Goal: Check status: Check status

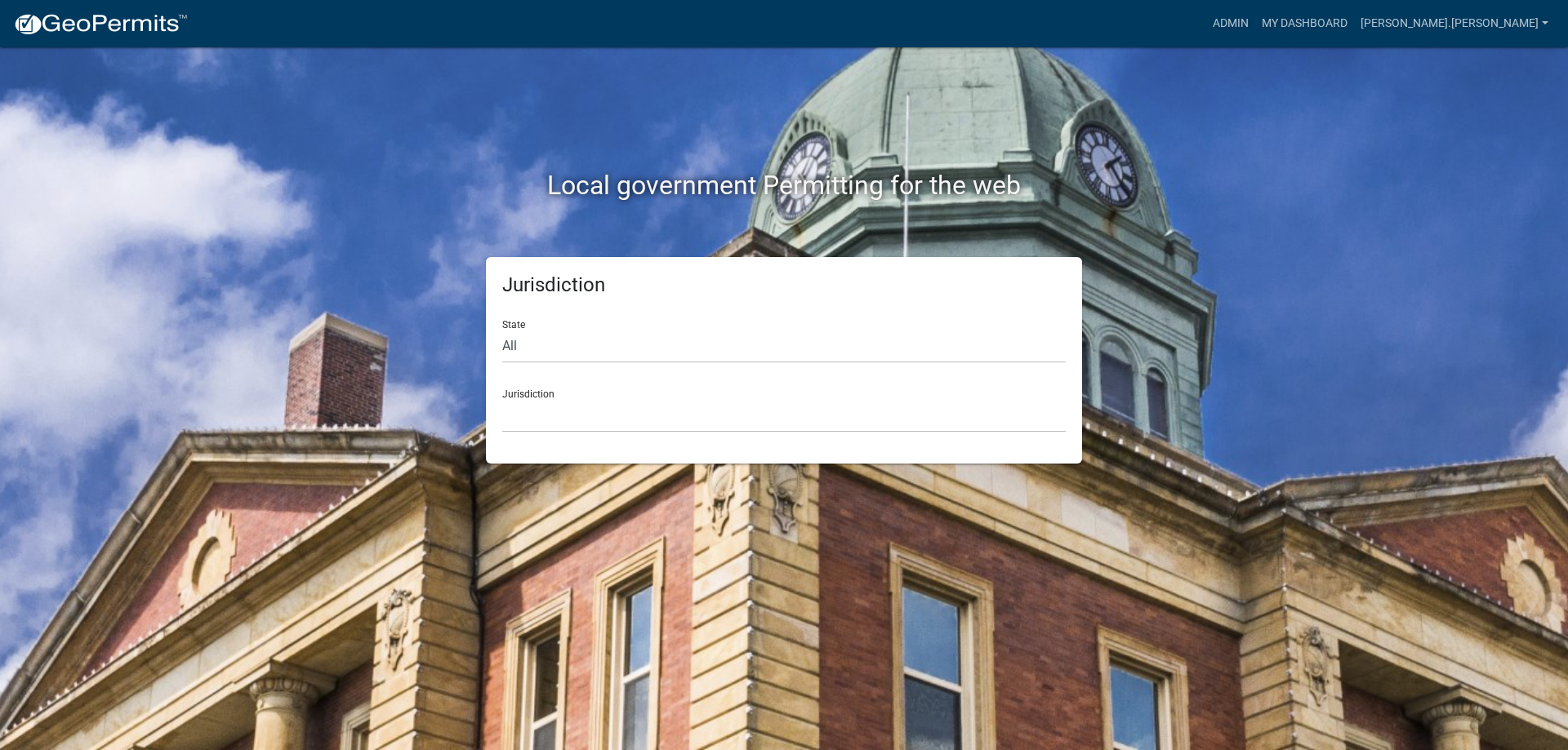
click at [566, 325] on div "State All [US_STATE] [US_STATE] [US_STATE] [US_STATE] [US_STATE] [US_STATE] [US…" at bounding box center [784, 335] width 564 height 56
click at [571, 343] on select "All [US_STATE] [US_STATE] [US_STATE] [US_STATE] [US_STATE] [US_STATE] [US_STATE…" at bounding box center [784, 346] width 564 height 34
select select "[US_STATE]"
click at [503, 330] on select "All [US_STATE] [US_STATE] [US_STATE] [US_STATE] [US_STATE] [US_STATE] [US_STATE…" at bounding box center [784, 346] width 564 height 34
click at [572, 425] on select "City of [GEOGRAPHIC_DATA], [US_STATE] City of [GEOGRAPHIC_DATA], [US_STATE] Cit…" at bounding box center [784, 416] width 564 height 34
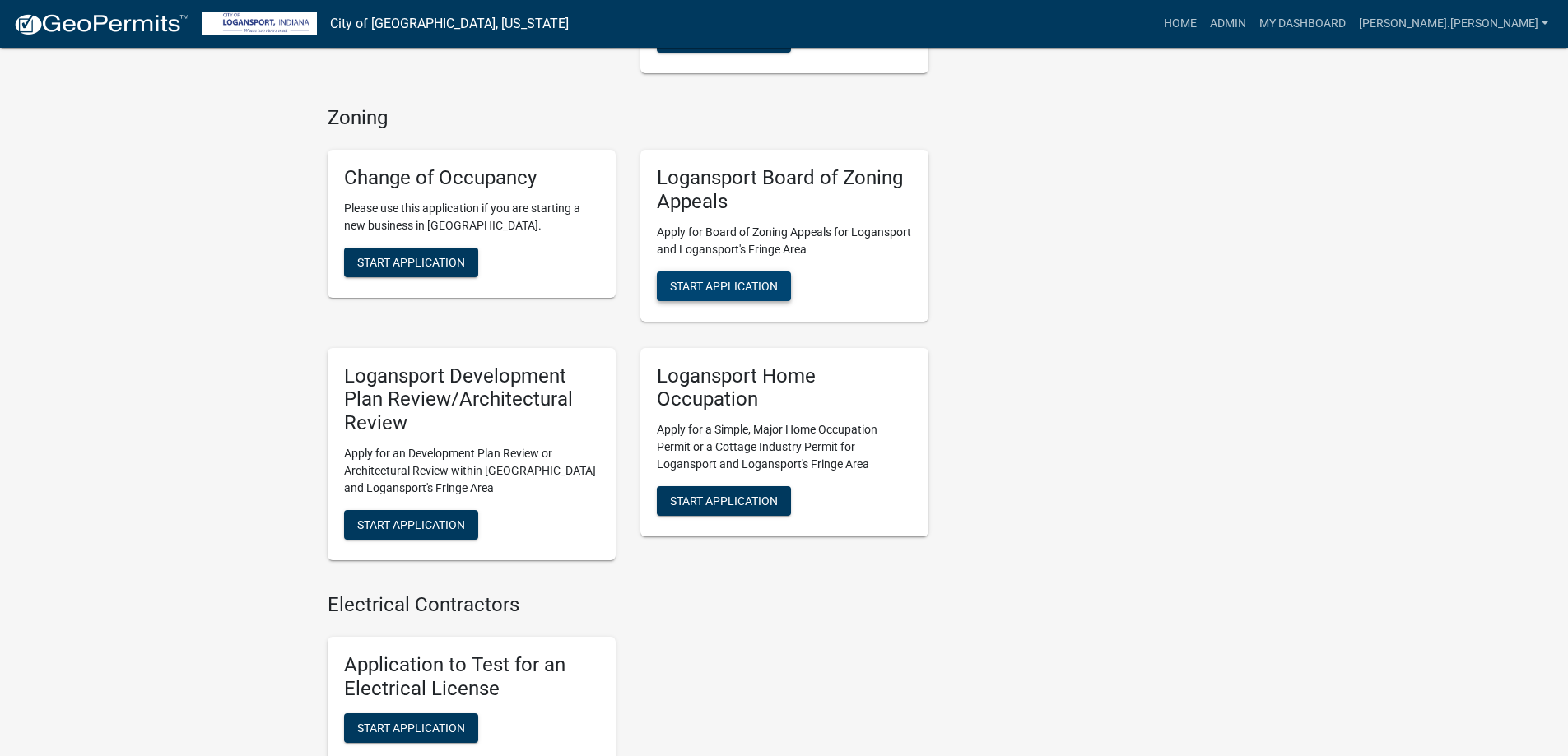
scroll to position [1399, 0]
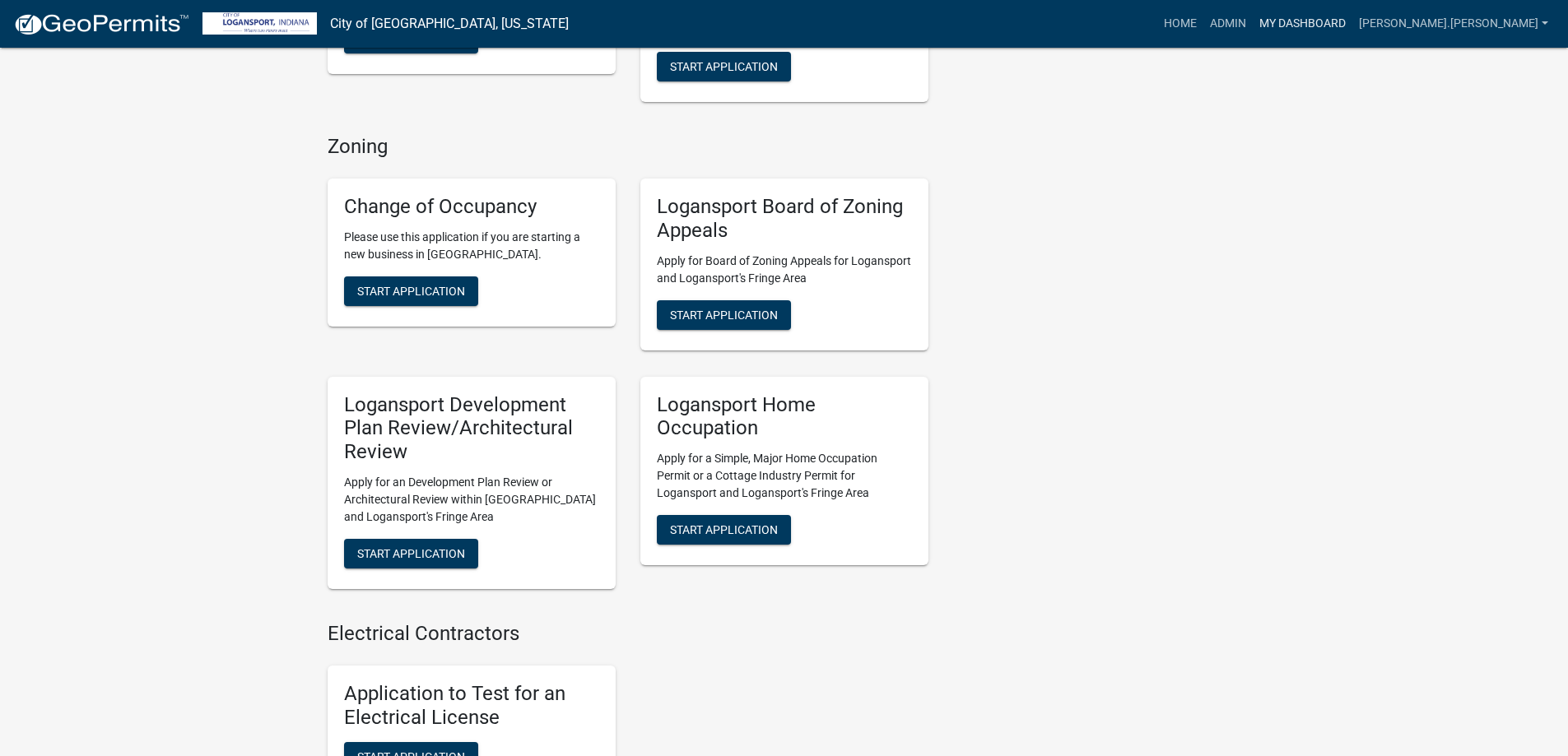
click at [1352, 20] on link "My Dashboard" at bounding box center [1303, 23] width 99 height 31
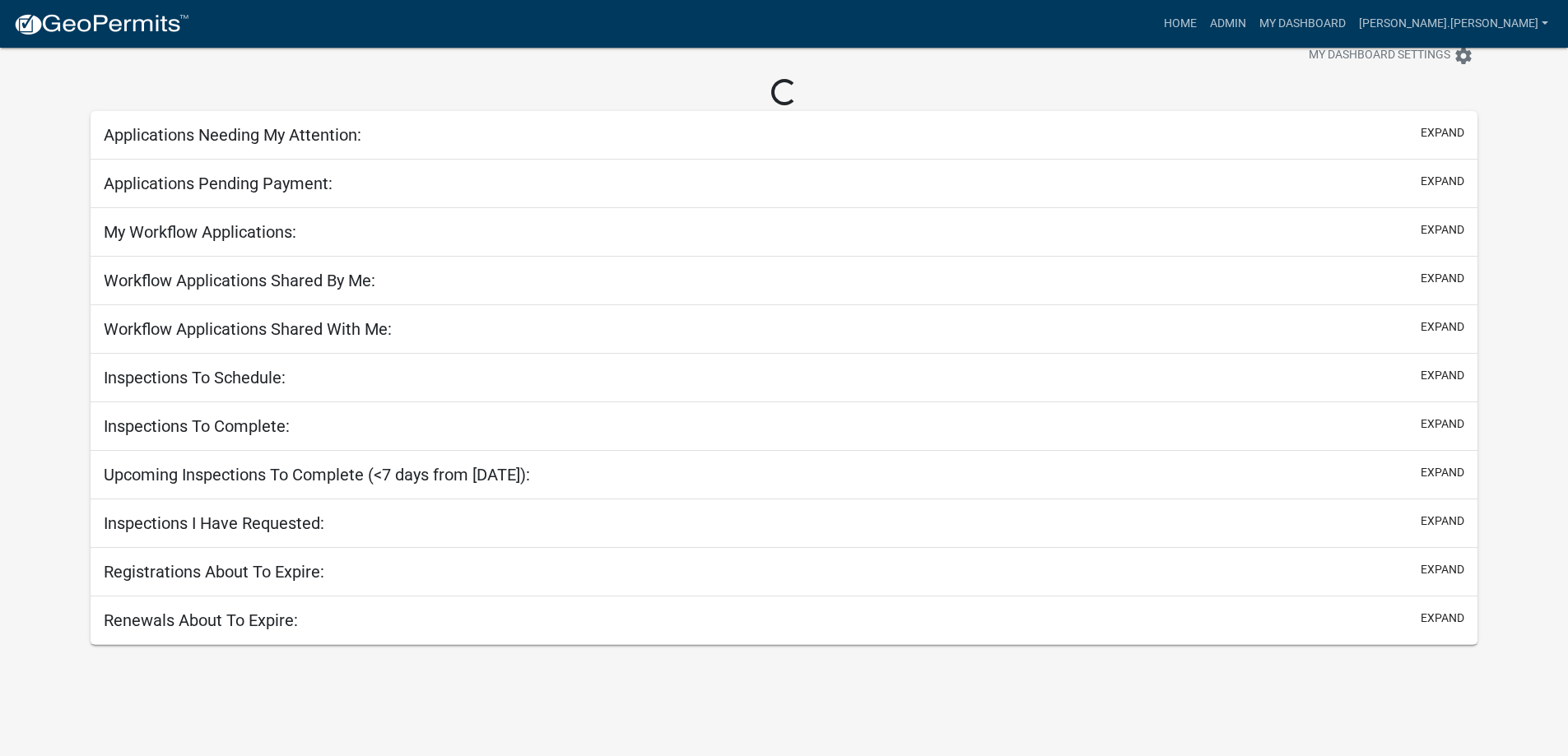
scroll to position [48, 0]
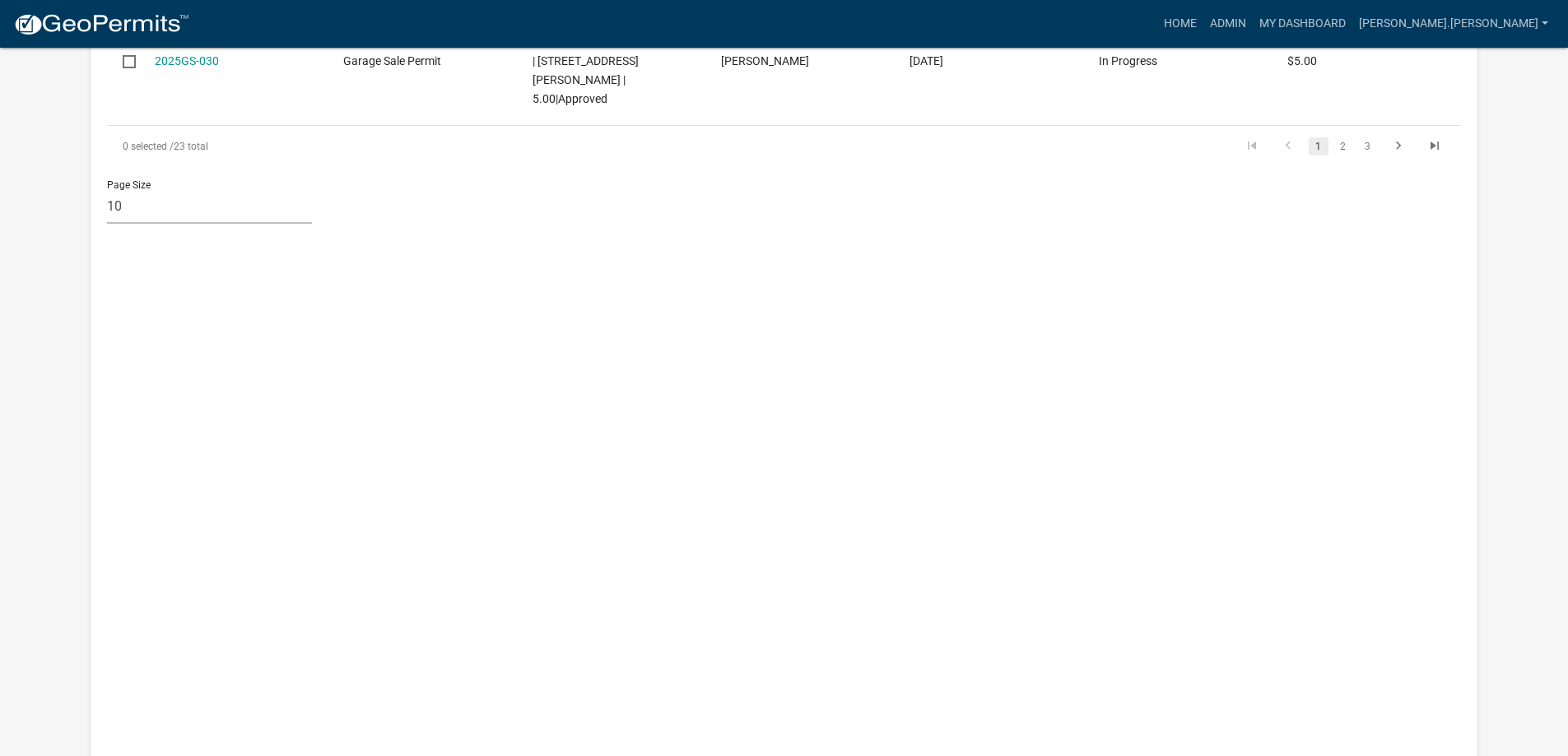
scroll to position [1447, 0]
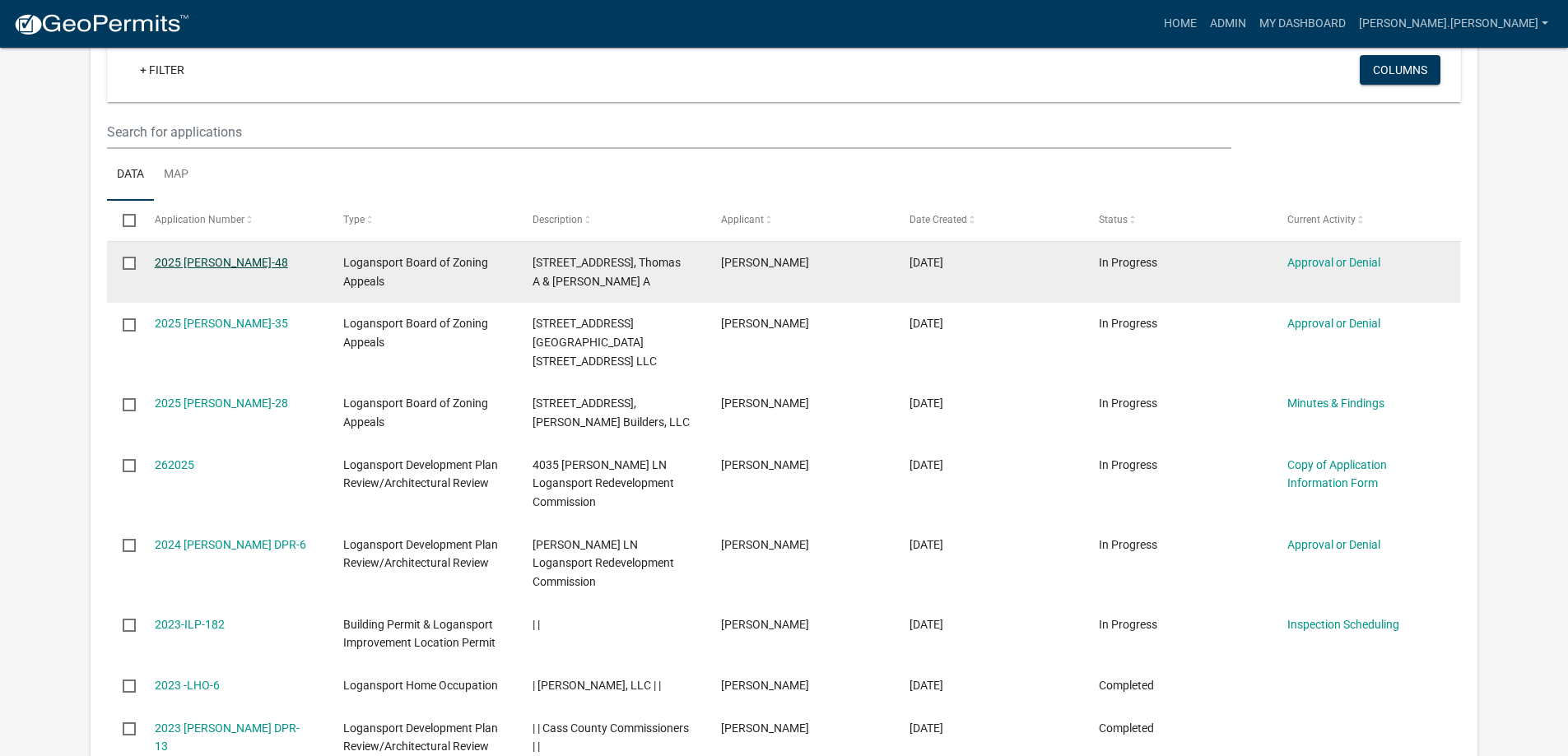
click at [224, 256] on link "2025 [PERSON_NAME]-48" at bounding box center [221, 262] width 133 height 13
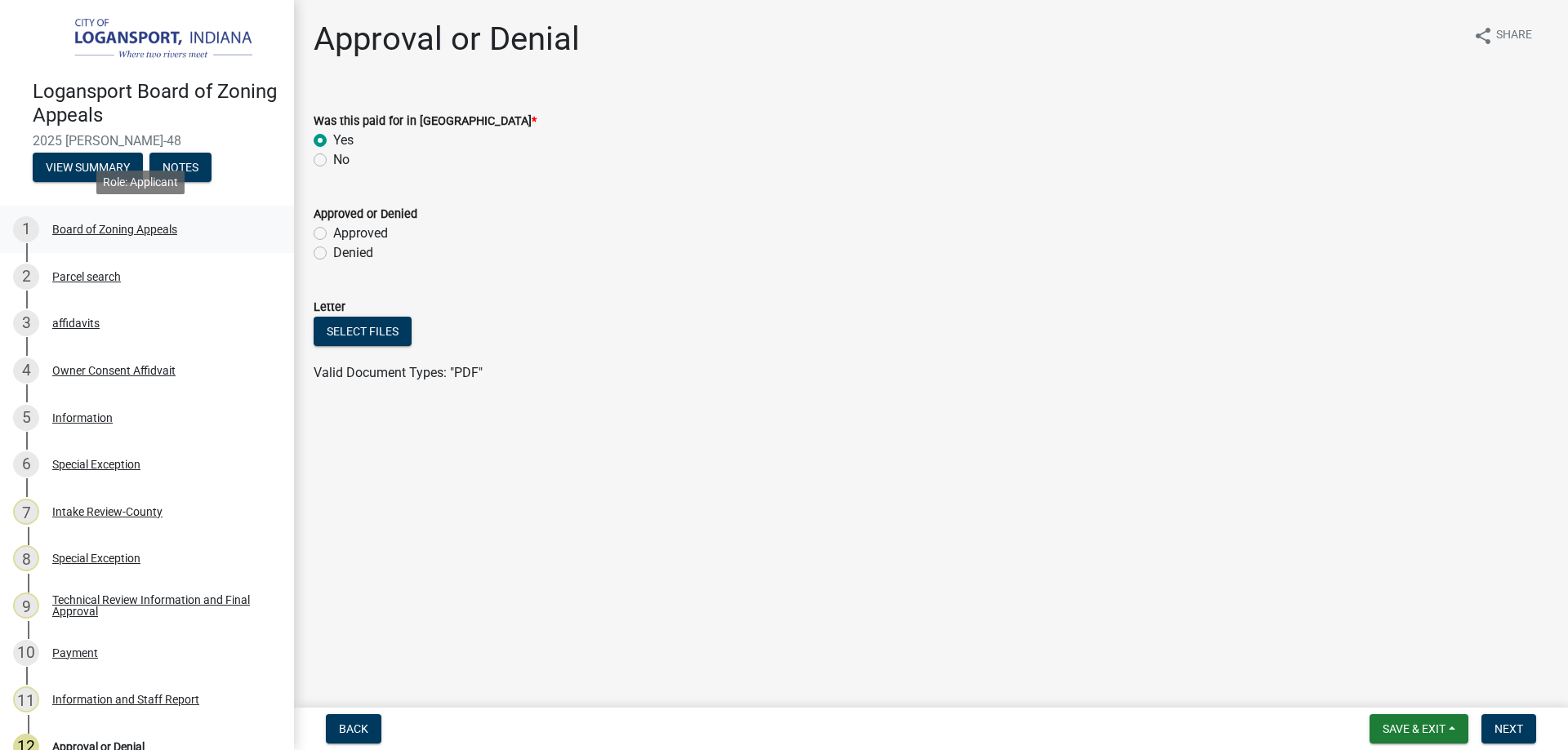
click at [94, 224] on div "Board of Zoning Appeals" at bounding box center [115, 229] width 125 height 11
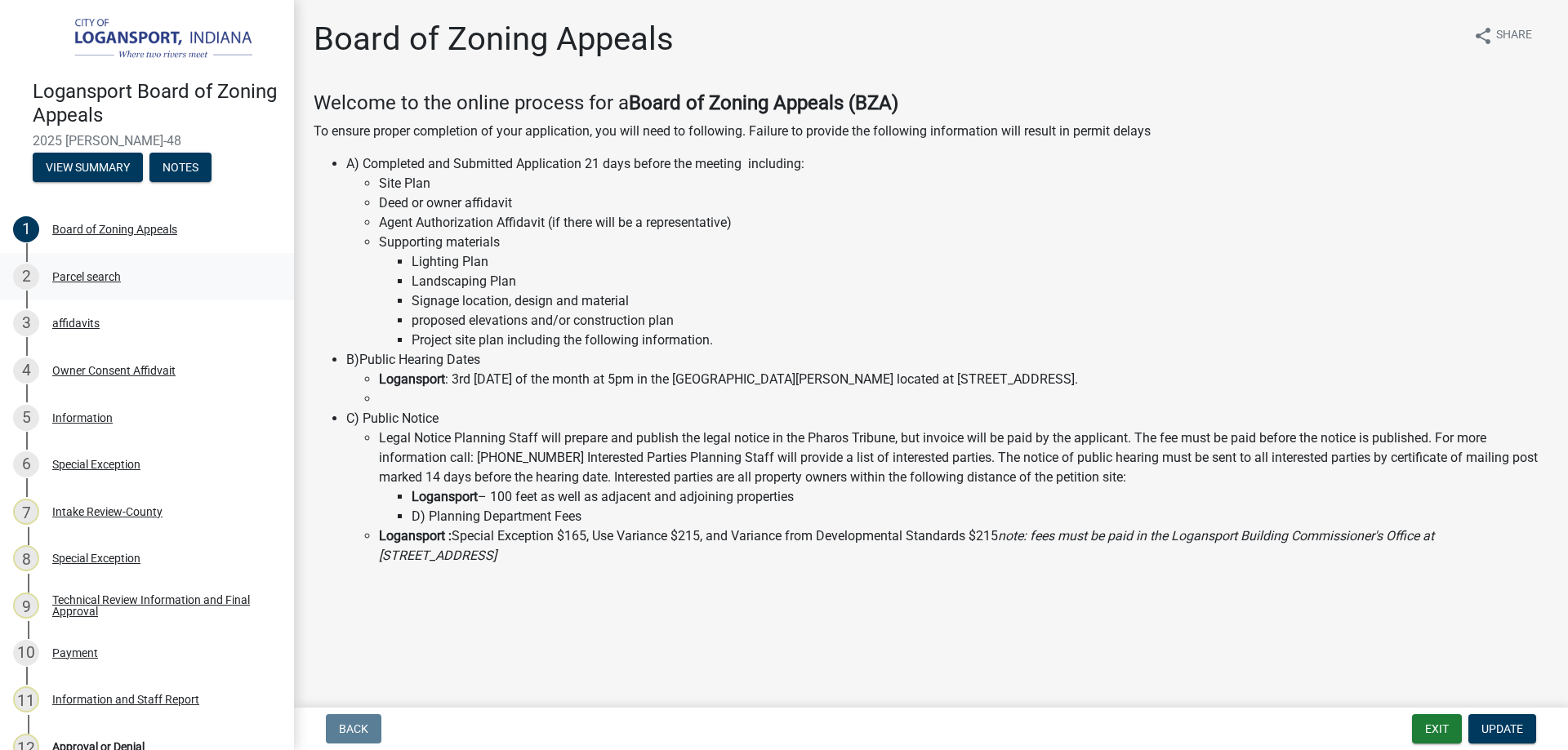
click at [75, 274] on div "Parcel search" at bounding box center [86, 276] width 68 height 11
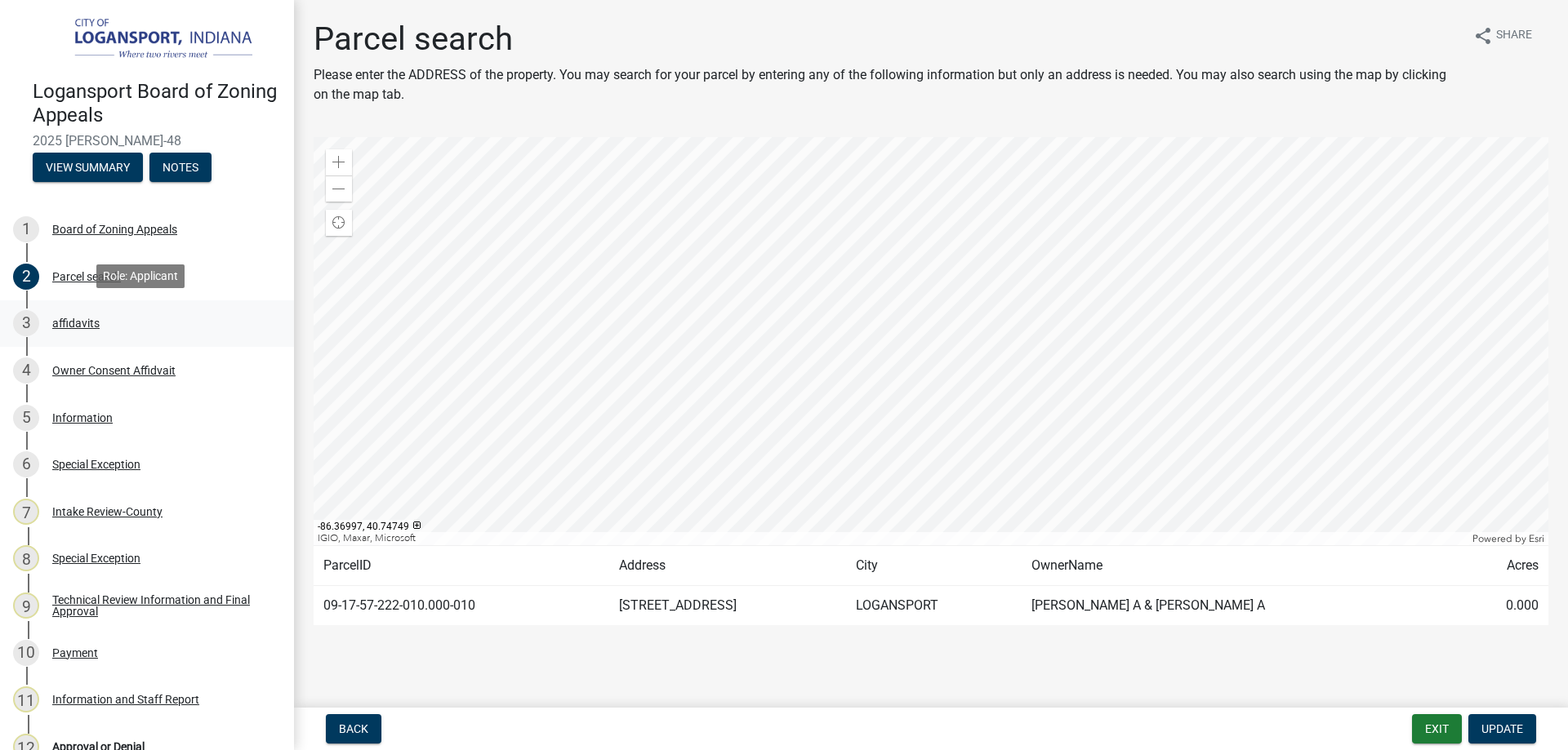
click at [76, 319] on div "affidavits" at bounding box center [76, 323] width 47 height 11
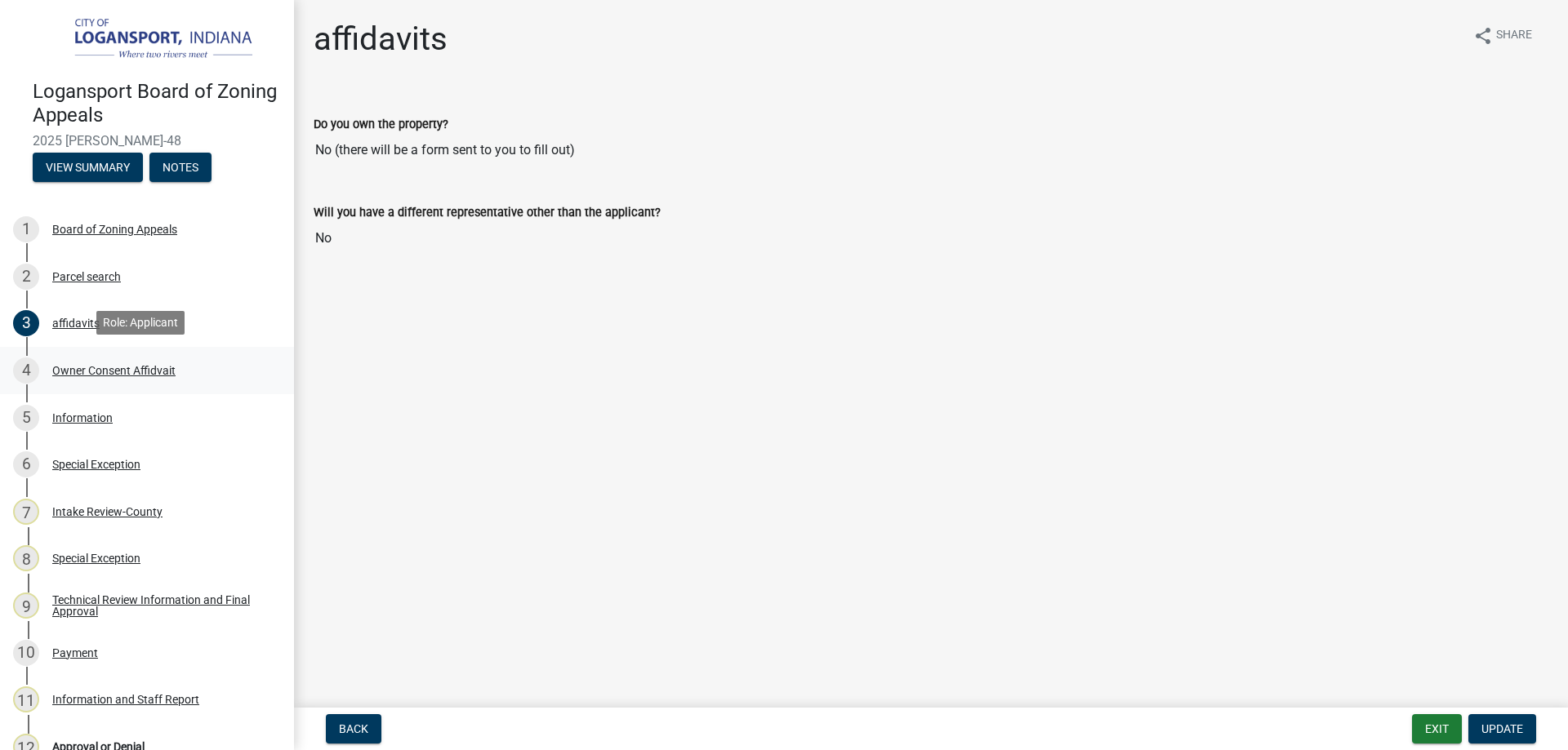
click at [92, 367] on div "Owner Consent Affidvait" at bounding box center [114, 370] width 123 height 11
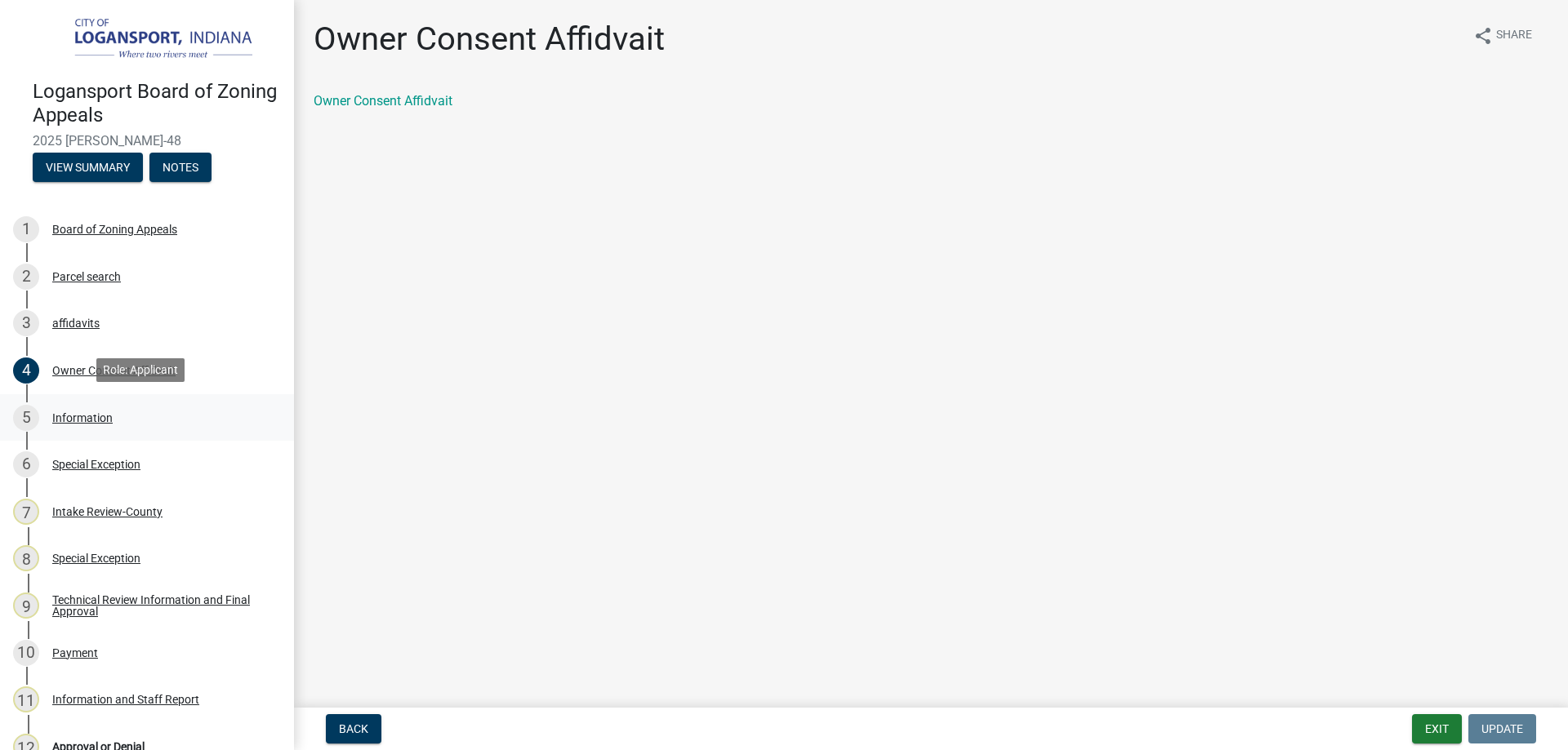
click at [101, 414] on div "Information" at bounding box center [83, 418] width 60 height 11
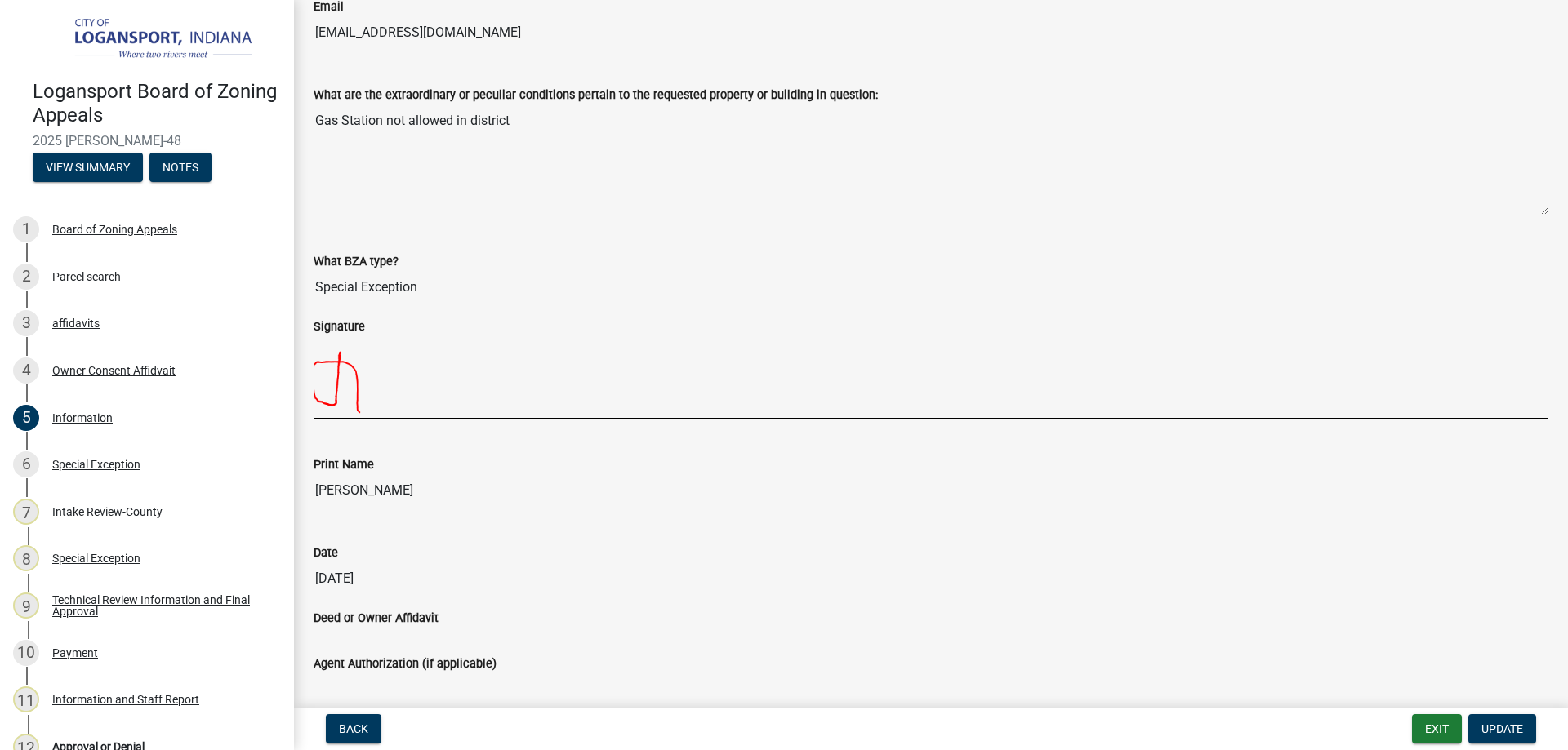
scroll to position [1787, 0]
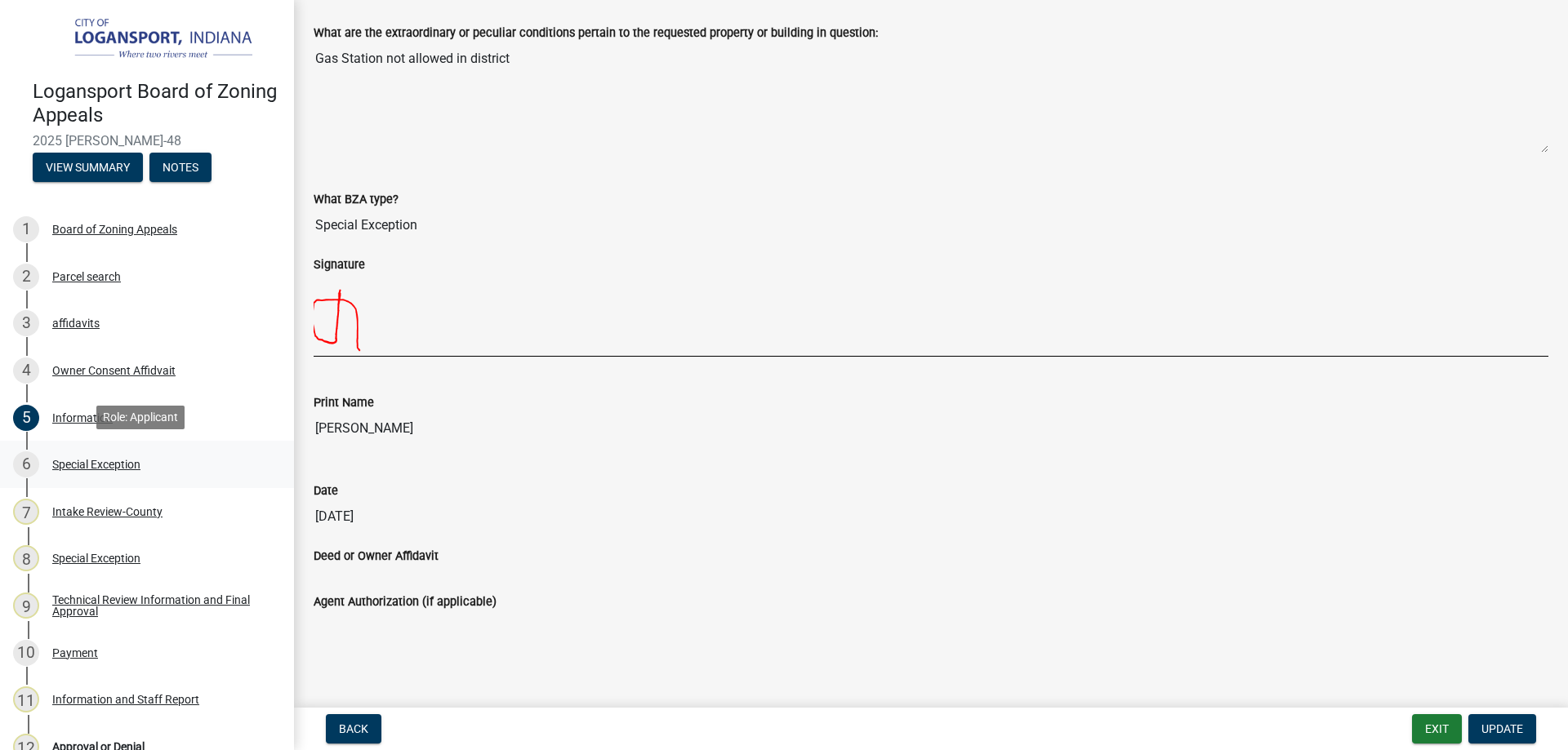
click at [88, 464] on div "Special Exception" at bounding box center [97, 464] width 88 height 11
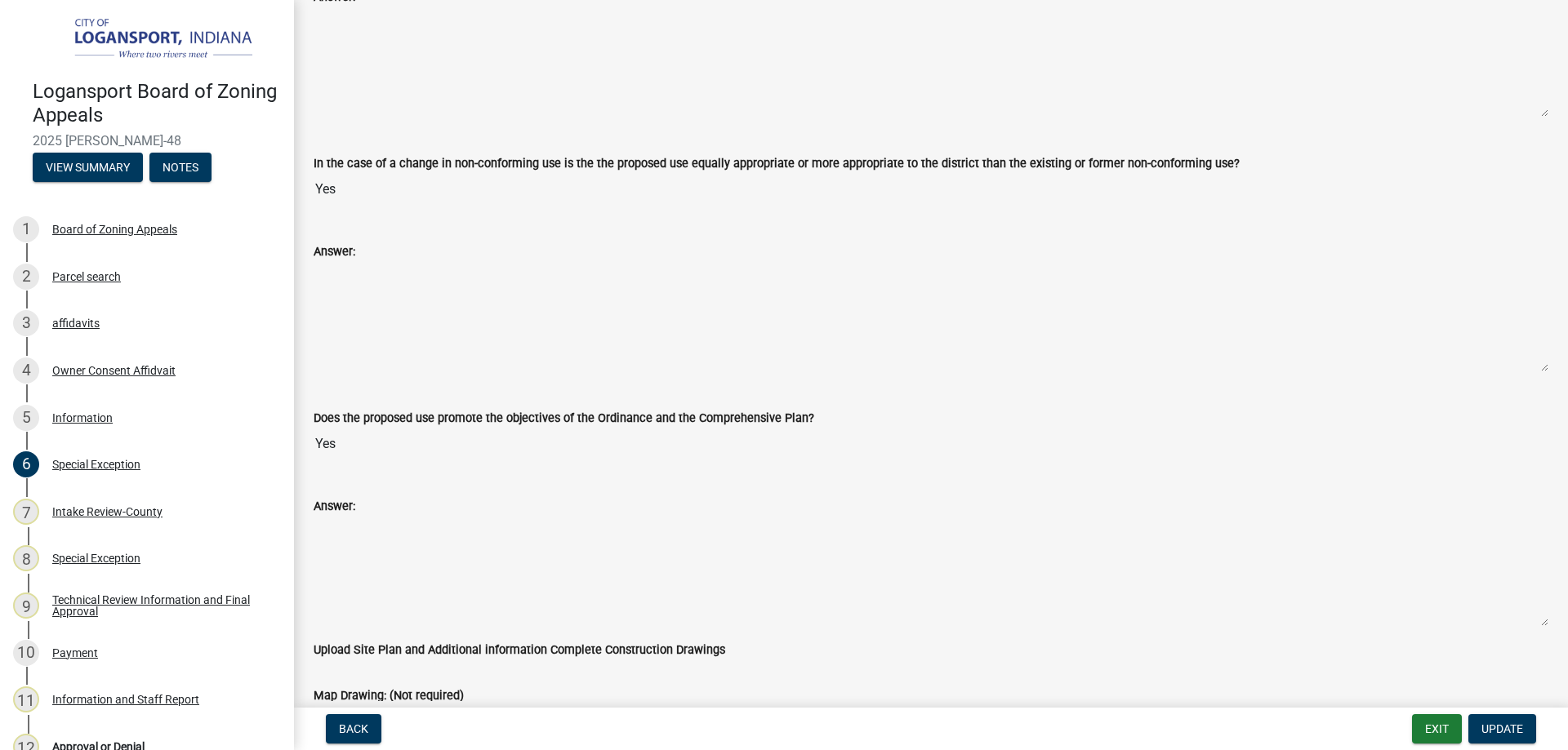
scroll to position [2962, 0]
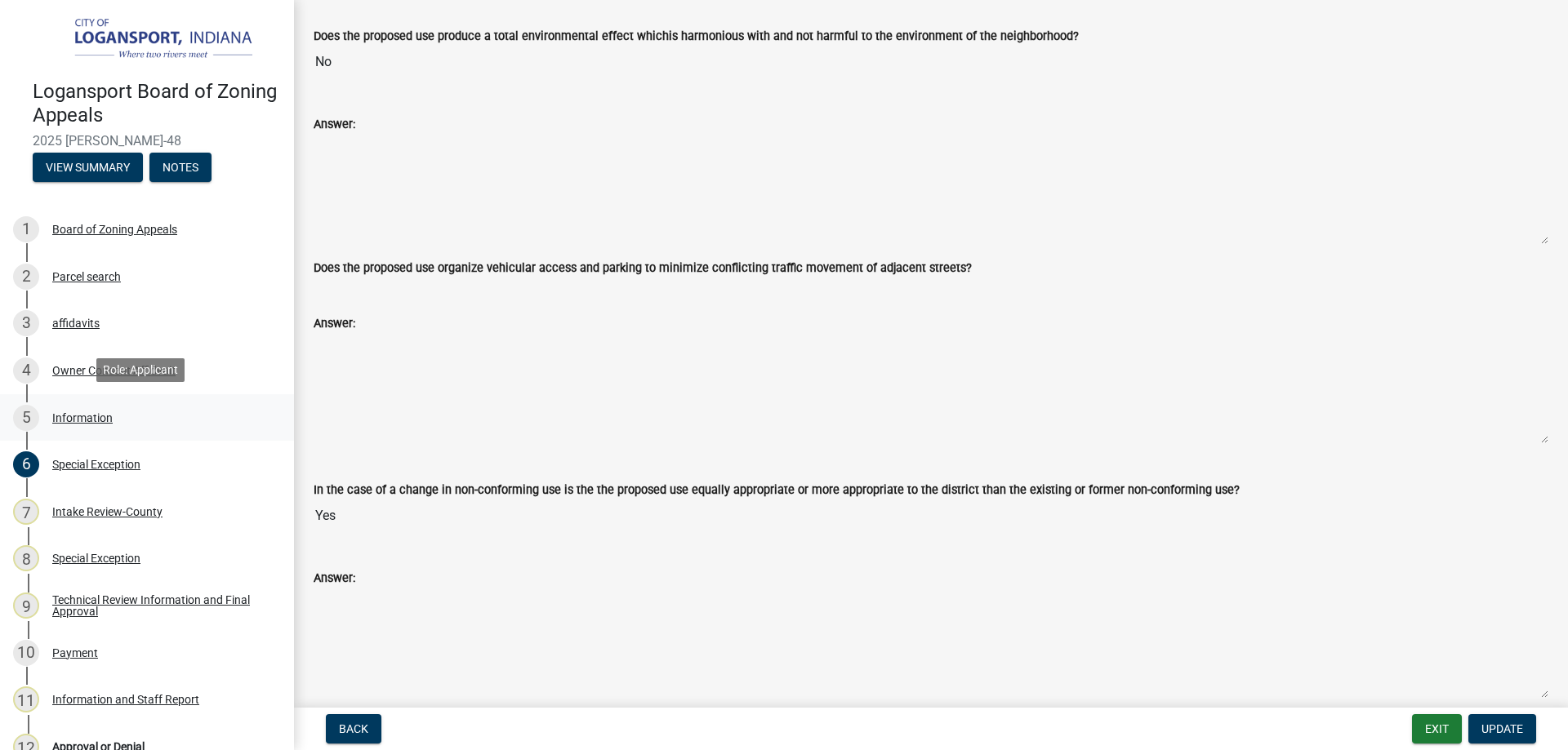
click at [80, 413] on div "Information" at bounding box center [83, 418] width 60 height 11
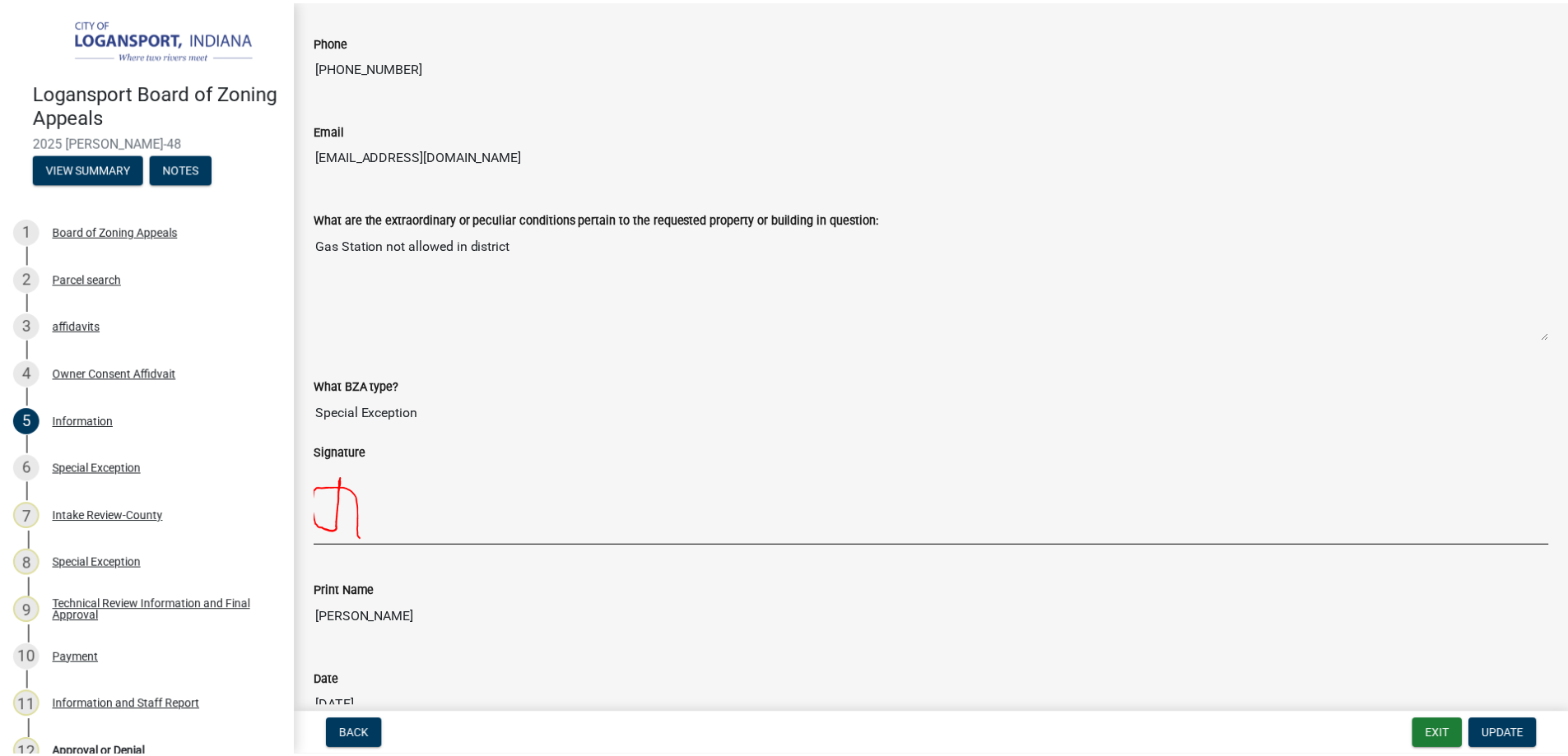
scroll to position [1802, 0]
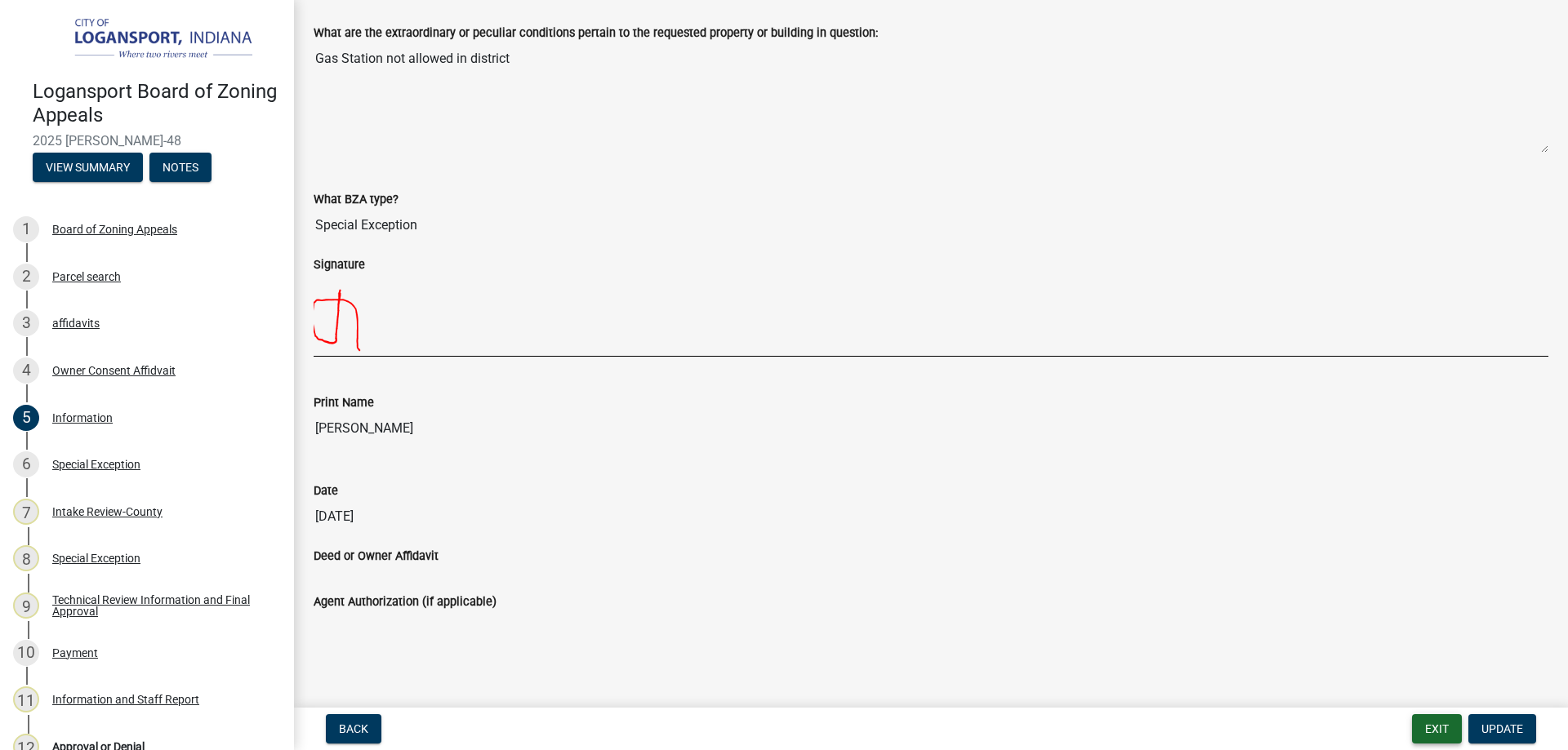
click at [1441, 725] on button "Exit" at bounding box center [1437, 729] width 50 height 29
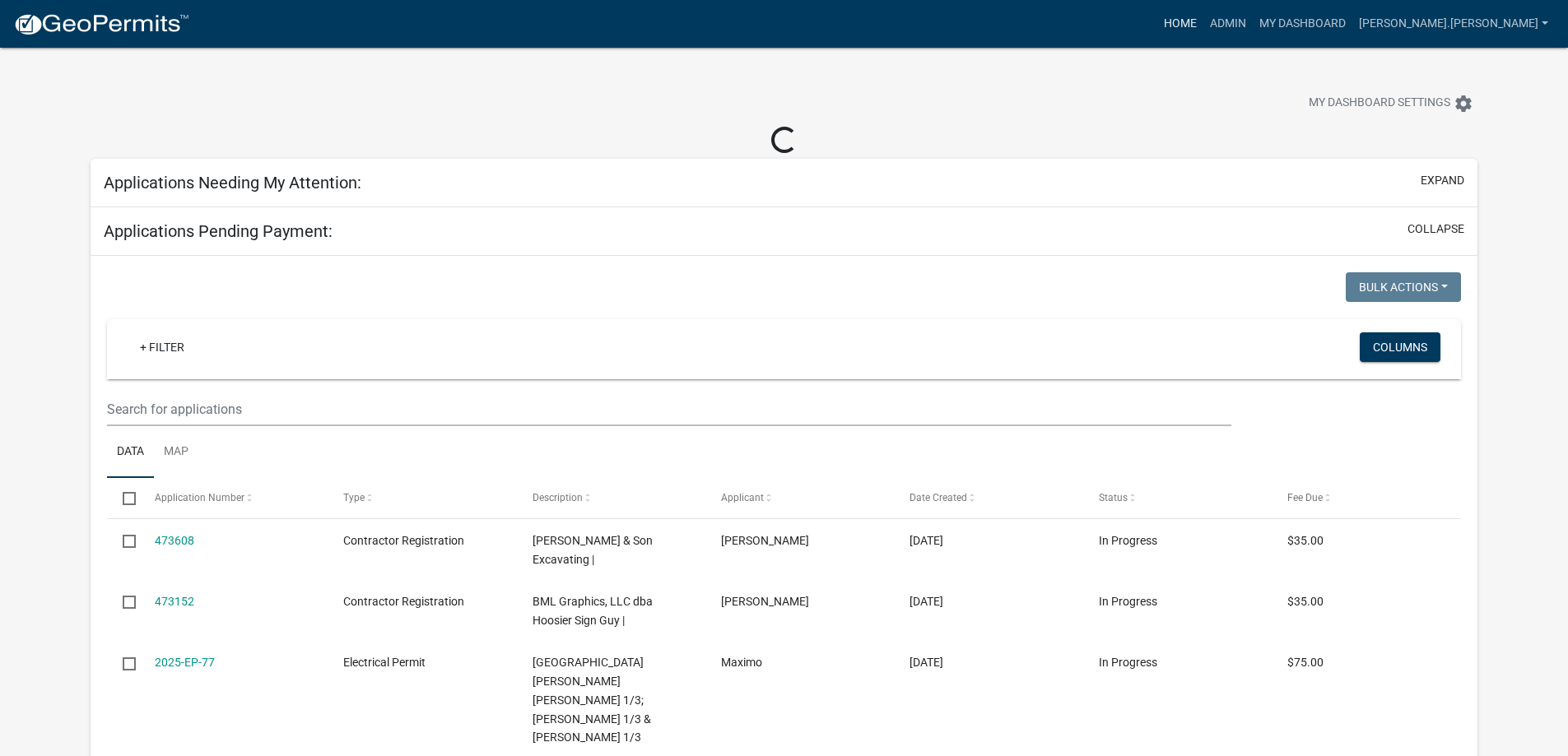
click at [1203, 17] on link "Home" at bounding box center [1180, 23] width 46 height 31
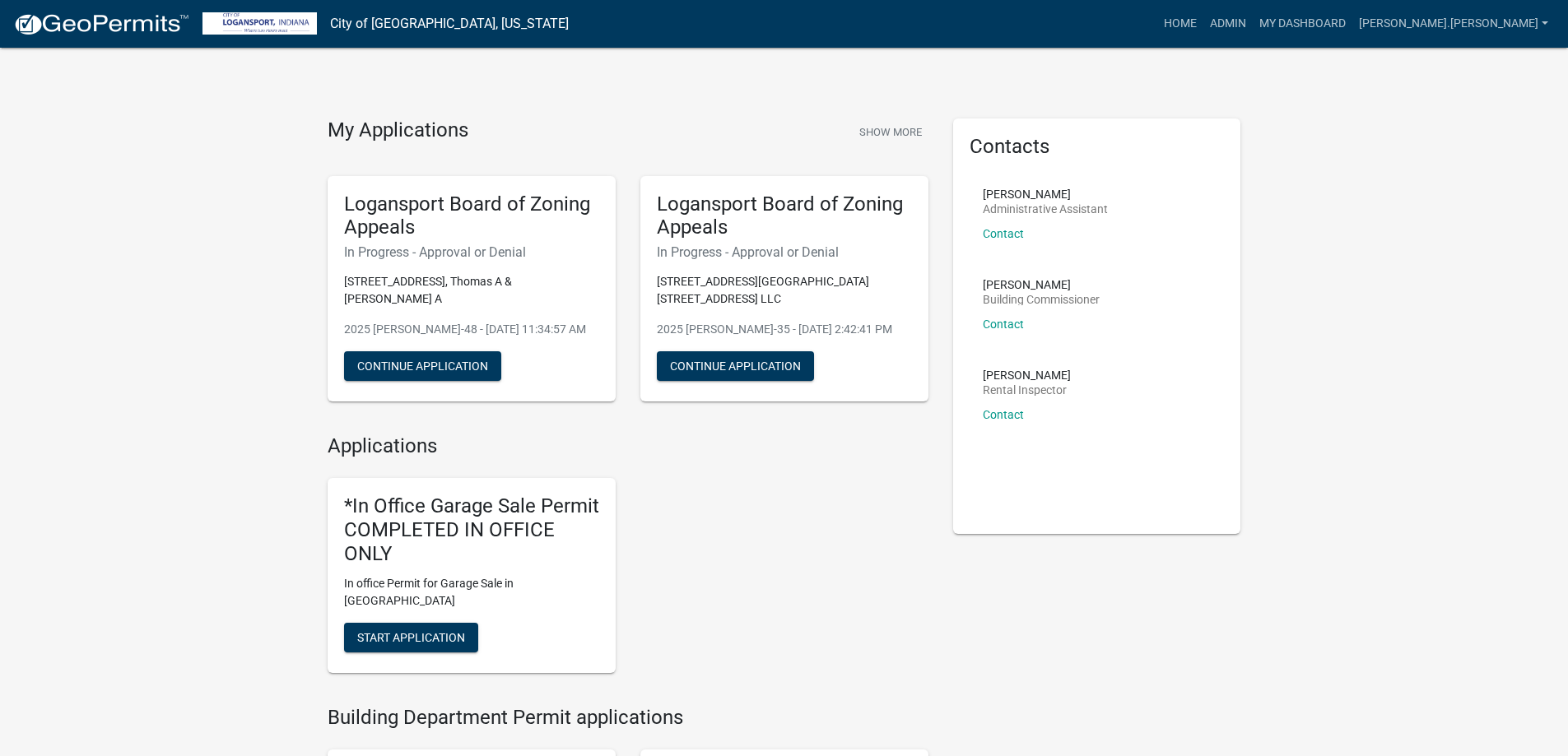
click at [65, 23] on img at bounding box center [101, 24] width 176 height 24
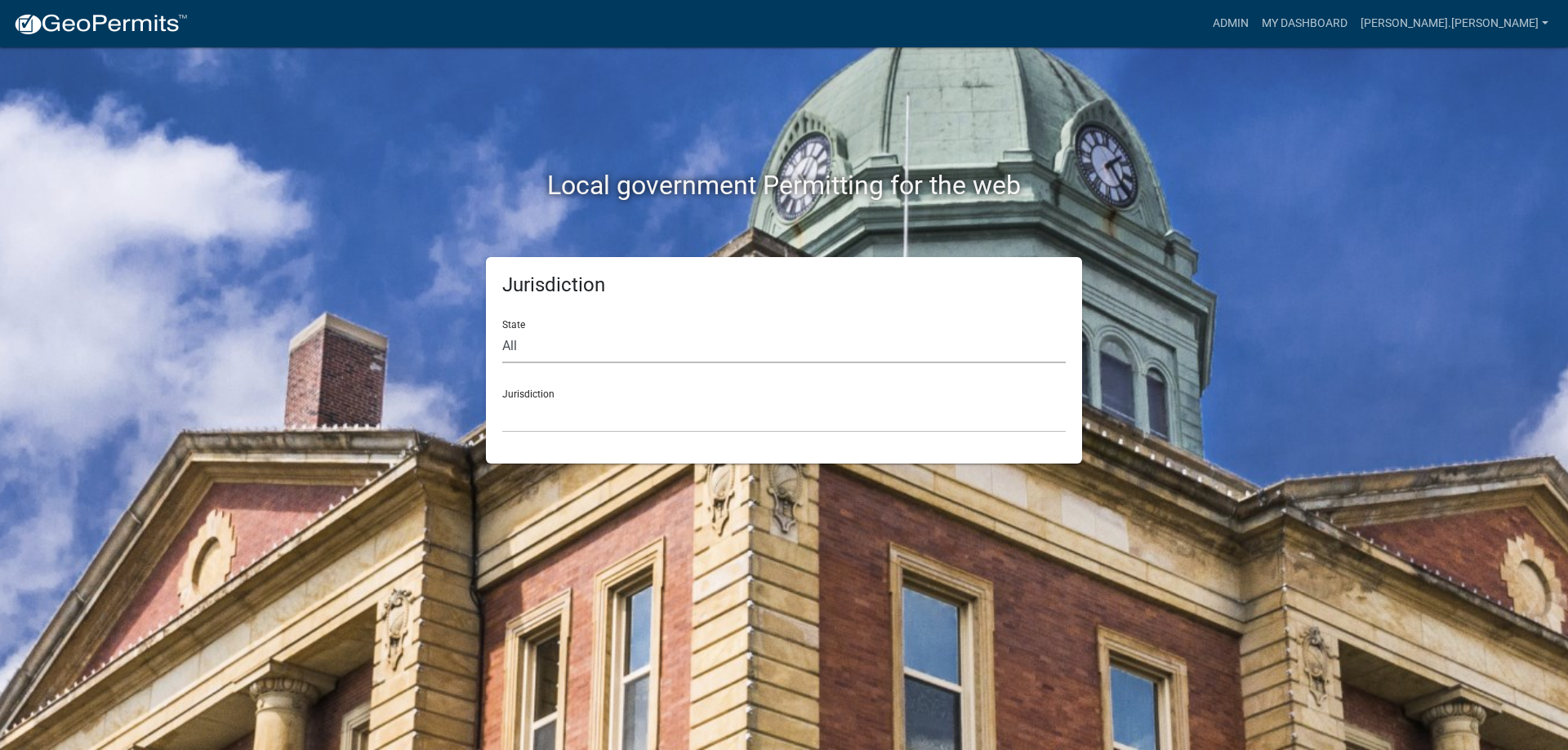
click at [692, 341] on select "All [US_STATE] [US_STATE] [US_STATE] [US_STATE] [US_STATE] [US_STATE] [US_STATE…" at bounding box center [784, 346] width 564 height 34
select select "[US_STATE]"
click at [503, 330] on select "All [US_STATE] [US_STATE] [US_STATE] [US_STATE] [US_STATE] [US_STATE] [US_STATE…" at bounding box center [784, 346] width 564 height 34
click at [717, 412] on select "City of [GEOGRAPHIC_DATA], [US_STATE] City of [GEOGRAPHIC_DATA], [US_STATE] Cit…" at bounding box center [784, 416] width 564 height 34
click at [1249, 262] on div "Local government Permitting for the web Jurisdiction State All [US_STATE] [US_S…" at bounding box center [784, 375] width 1568 height 750
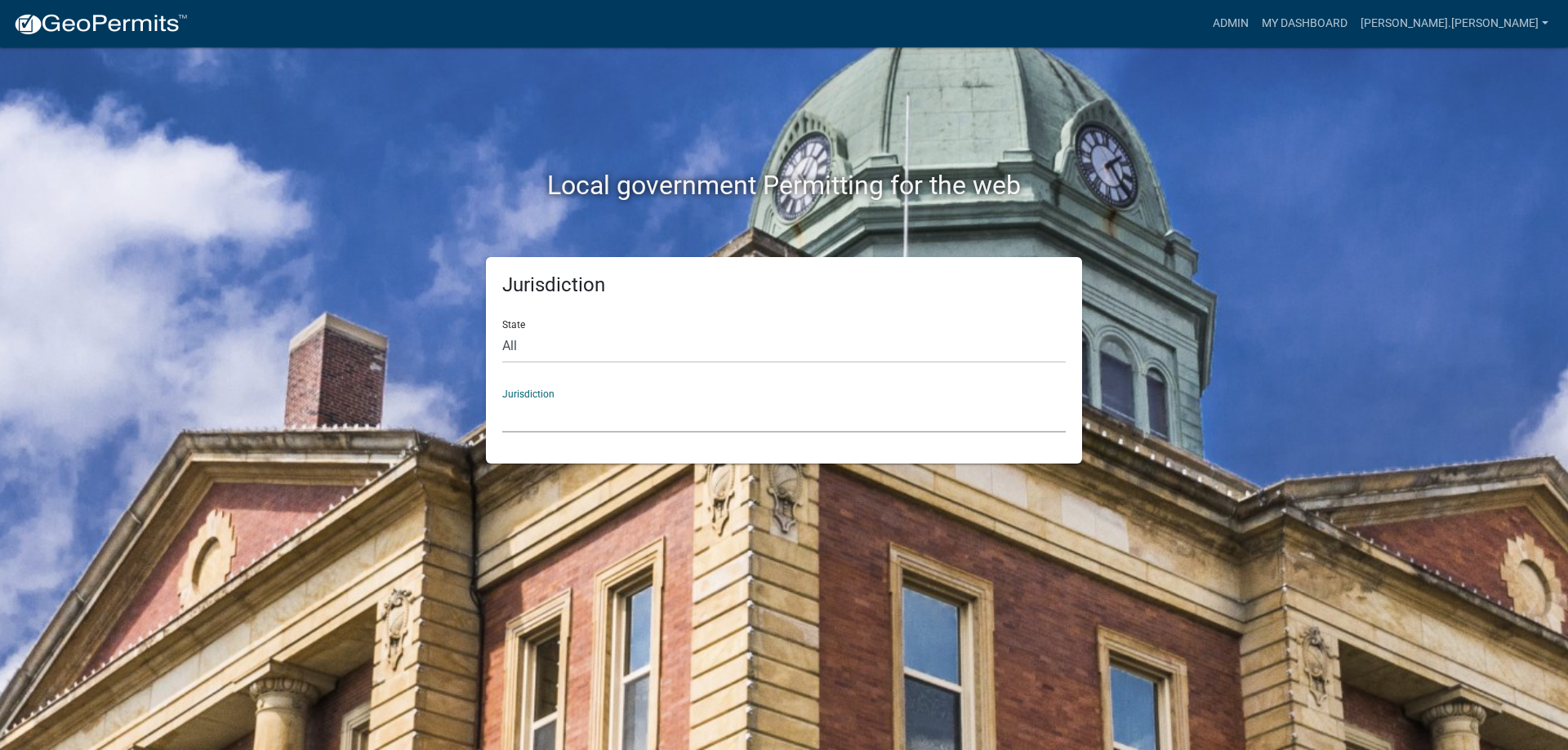
click at [590, 416] on select "City of [GEOGRAPHIC_DATA], [US_STATE] City of [GEOGRAPHIC_DATA], [US_STATE] Cit…" at bounding box center [784, 416] width 564 height 34
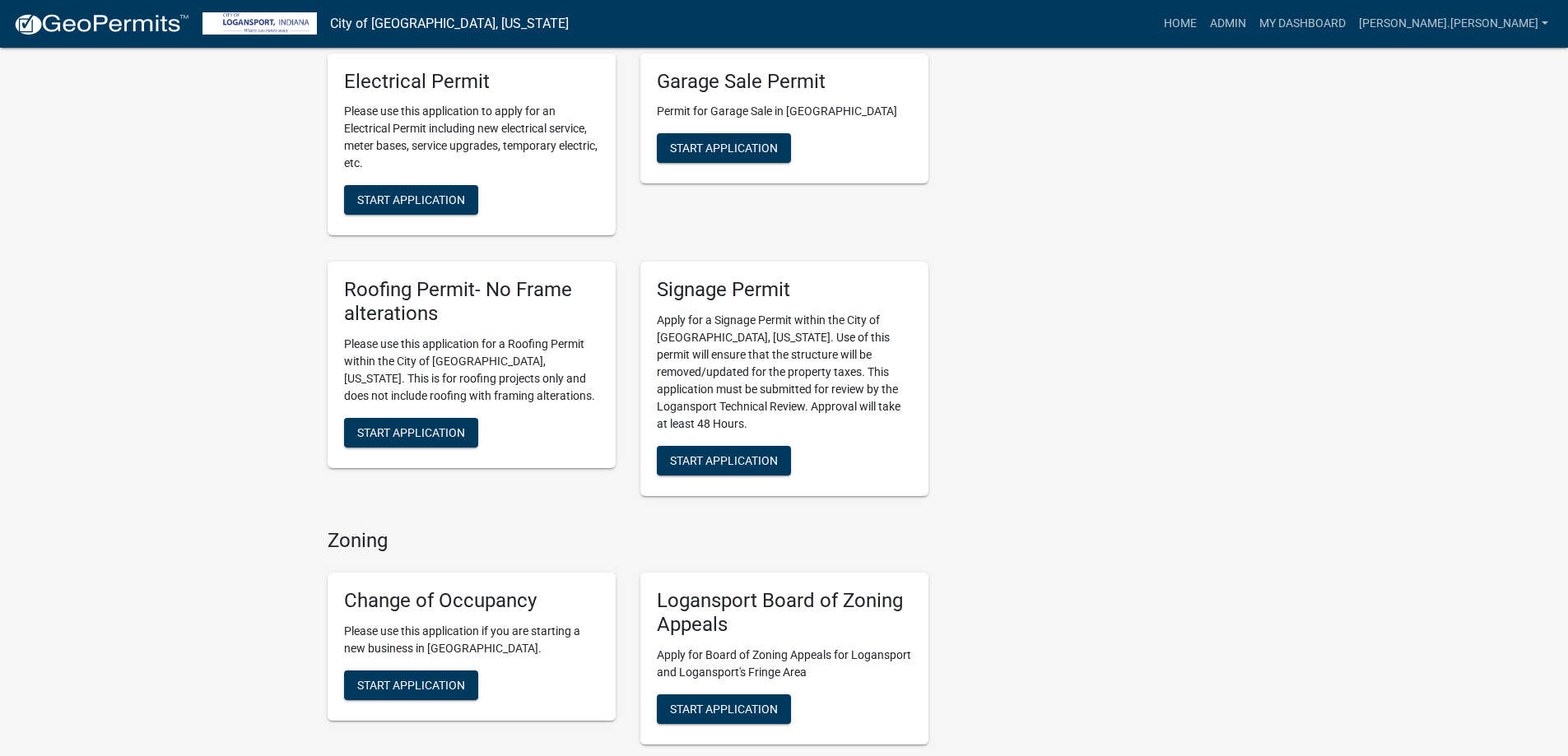
scroll to position [1152, 0]
